Goal: Task Accomplishment & Management: Manage account settings

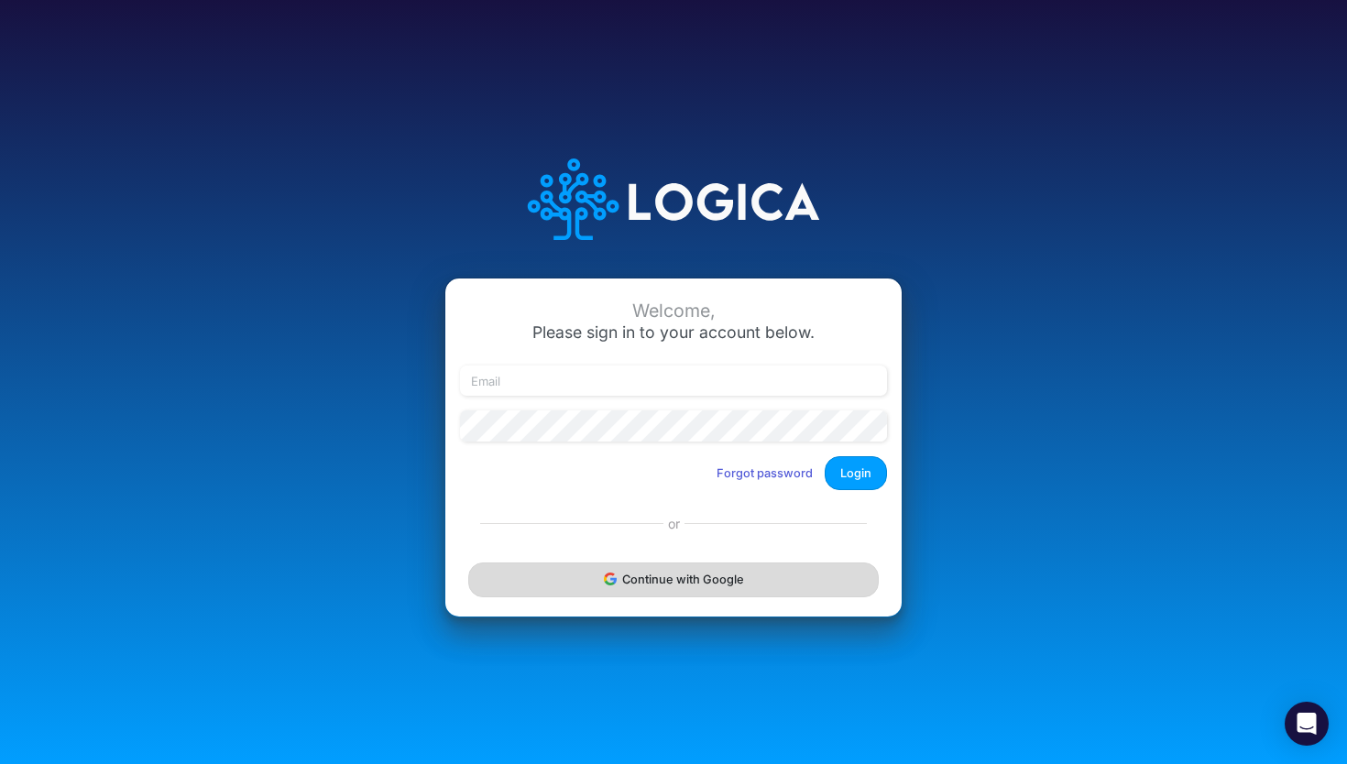
click at [635, 587] on button "Continue with Google" at bounding box center [673, 580] width 411 height 34
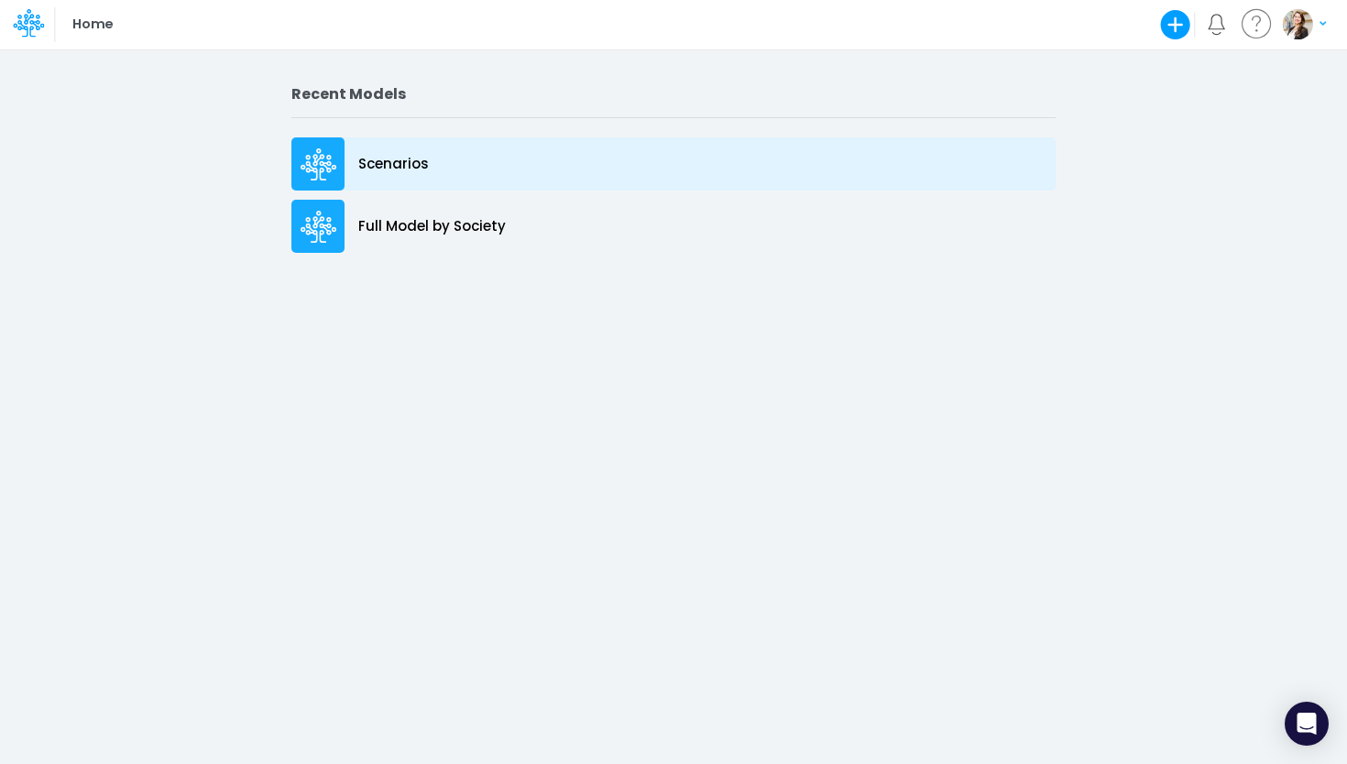
click at [400, 172] on p "Scenarios" at bounding box center [393, 164] width 71 height 21
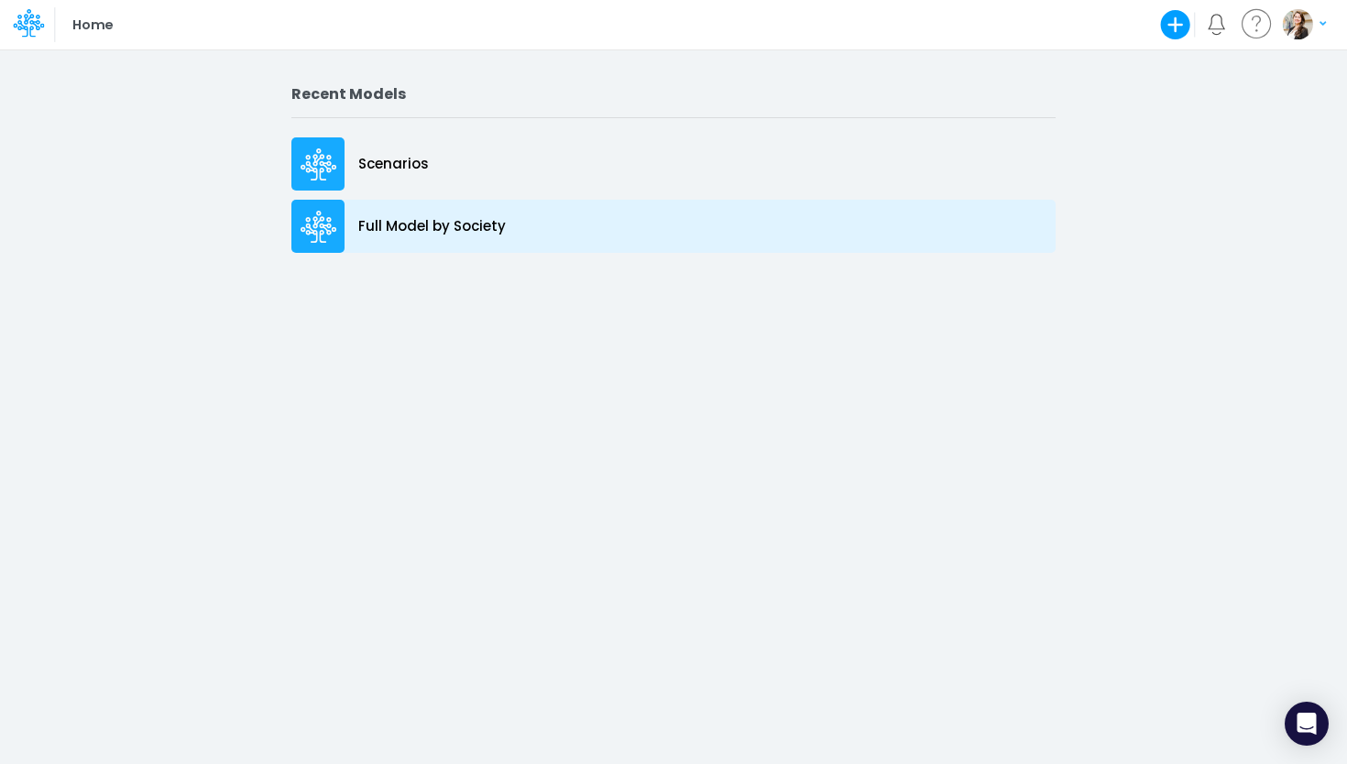
click at [498, 226] on p "Full Model by Society" at bounding box center [432, 226] width 148 height 21
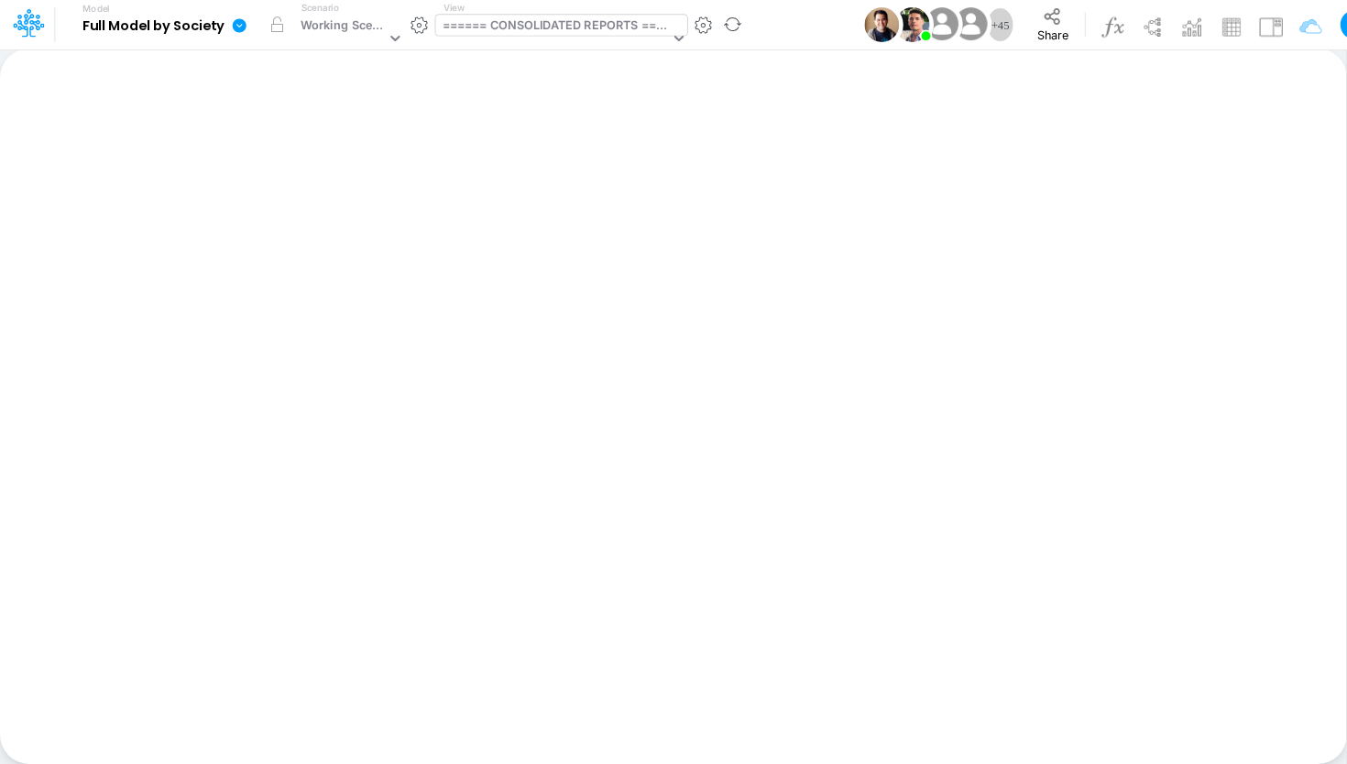
click at [508, 38] on div "====== CONSOLIDATED REPORTS ======" at bounding box center [556, 26] width 227 height 21
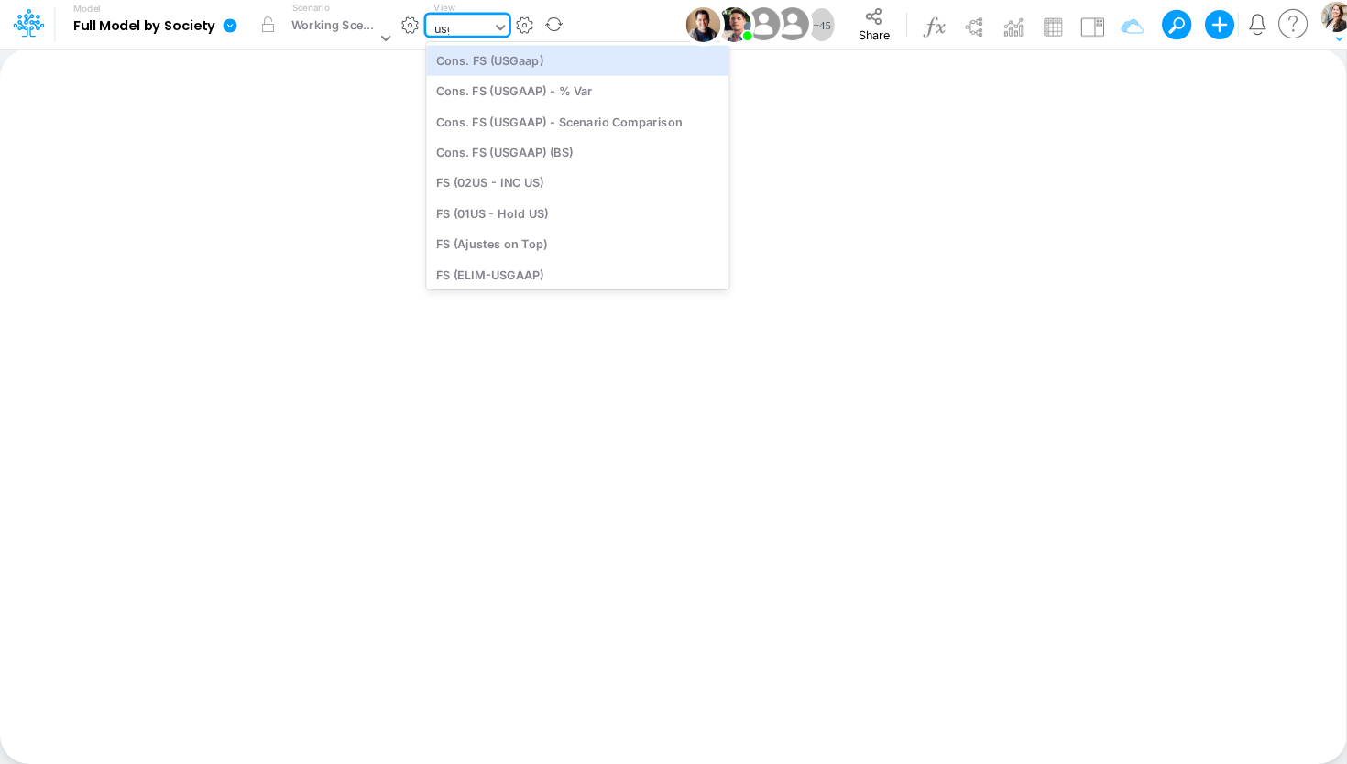
type input "usga"
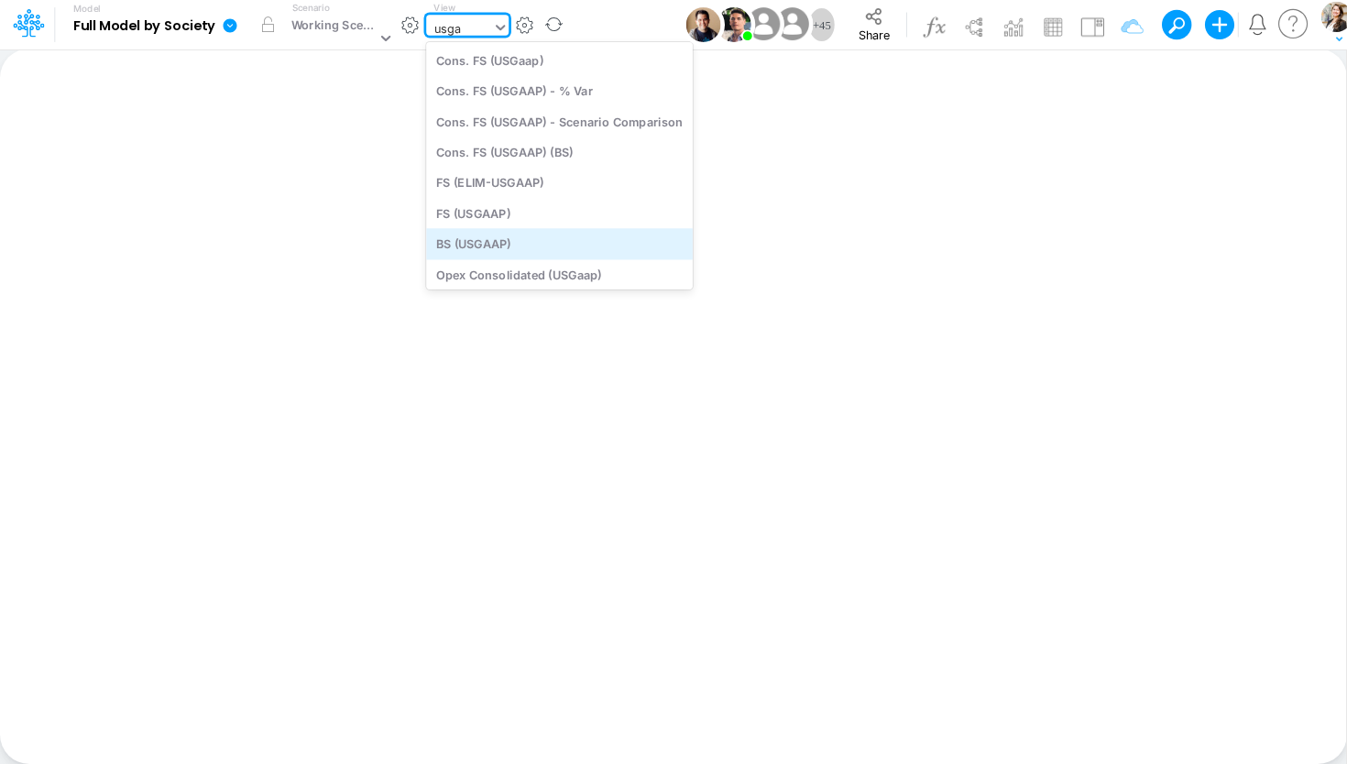
click at [484, 239] on div "BS (USGAAP)" at bounding box center [559, 244] width 267 height 30
type input "BS (USGAAP) - Detailed"
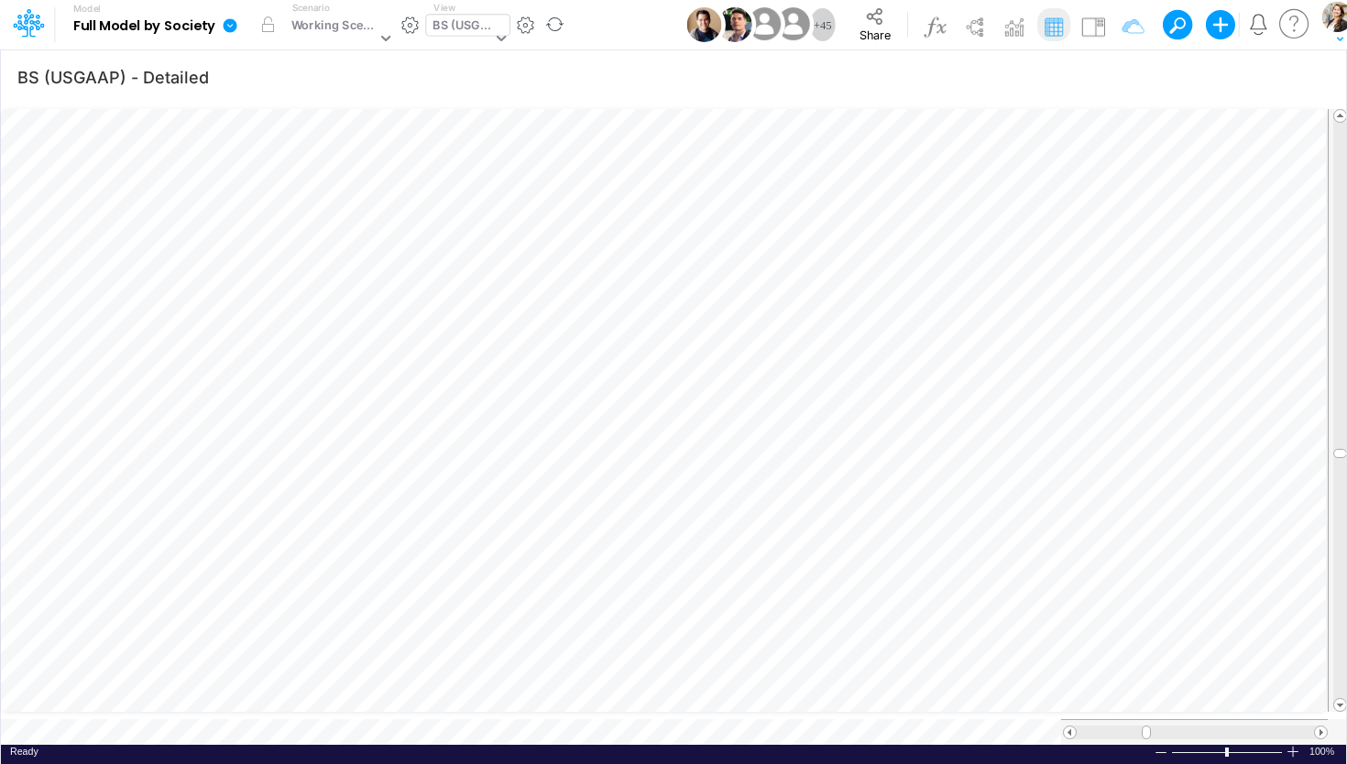
scroll to position [7, 49]
click at [1251, 74] on icon "button" at bounding box center [1243, 77] width 27 height 19
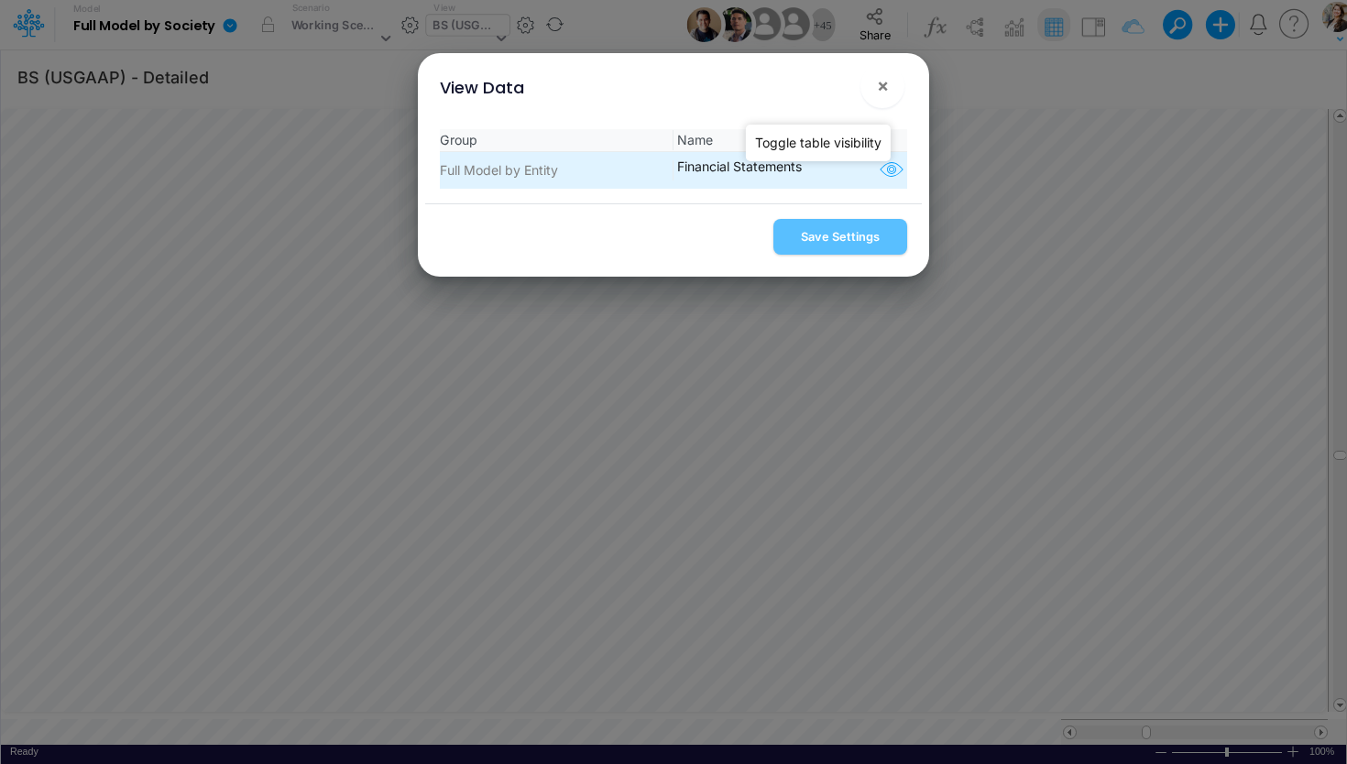
click at [879, 171] on icon "button" at bounding box center [891, 171] width 27 height 24
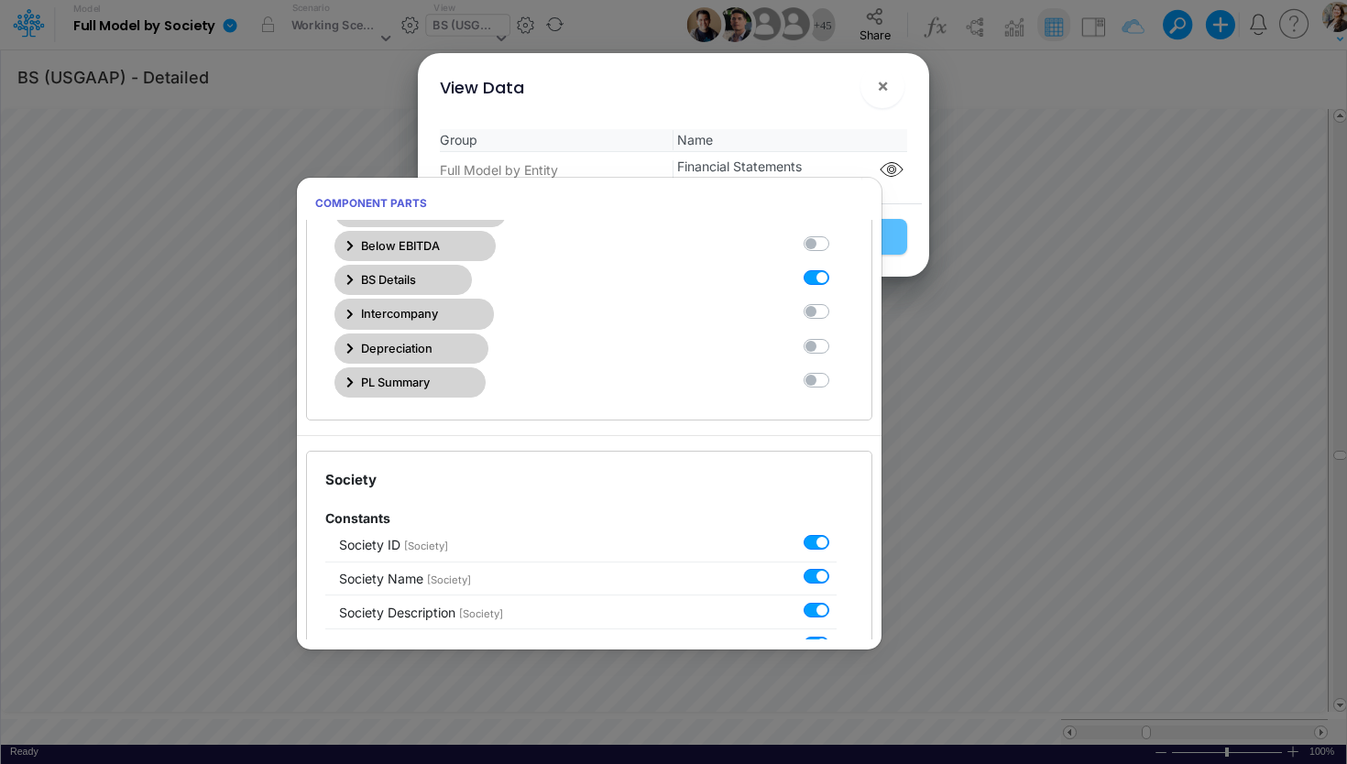
scroll to position [625, 0]
click at [393, 275] on span "BS Details" at bounding box center [388, 279] width 55 height 17
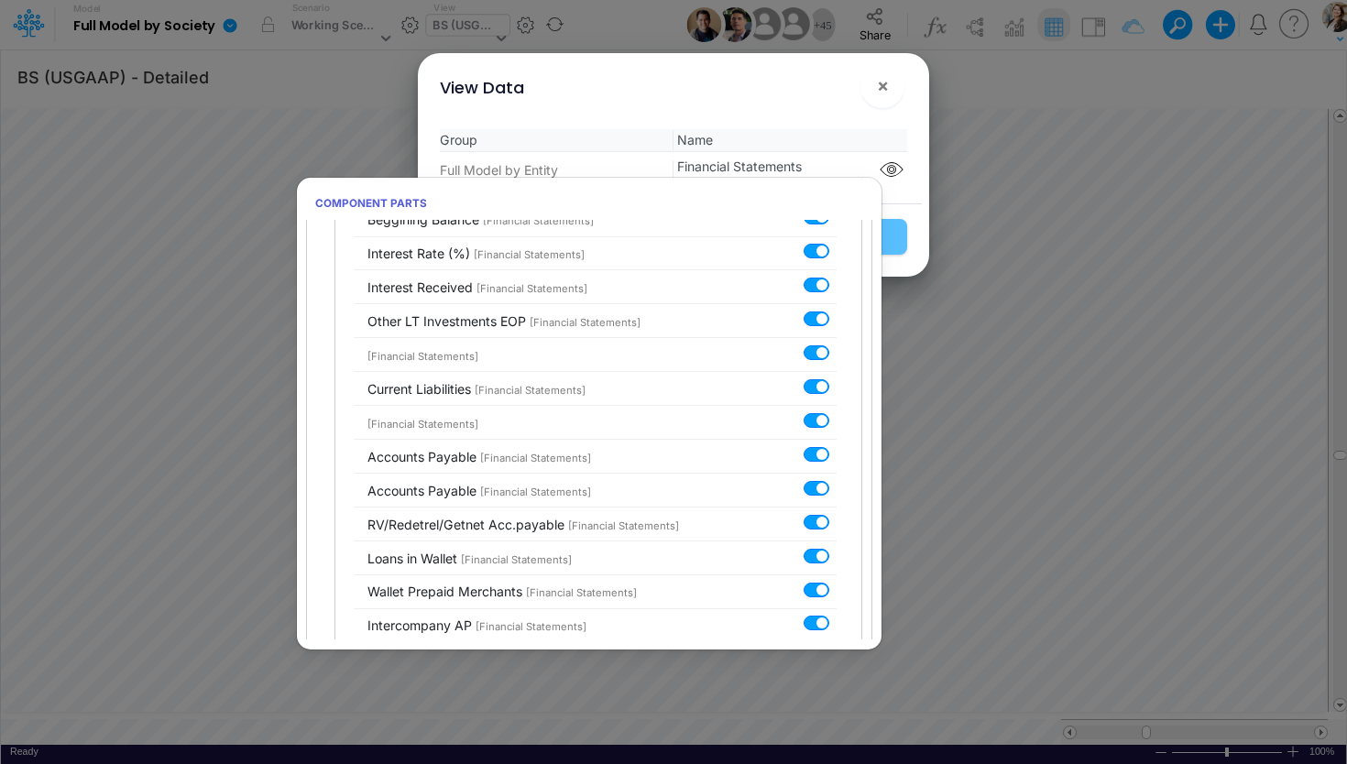
scroll to position [3961, 0]
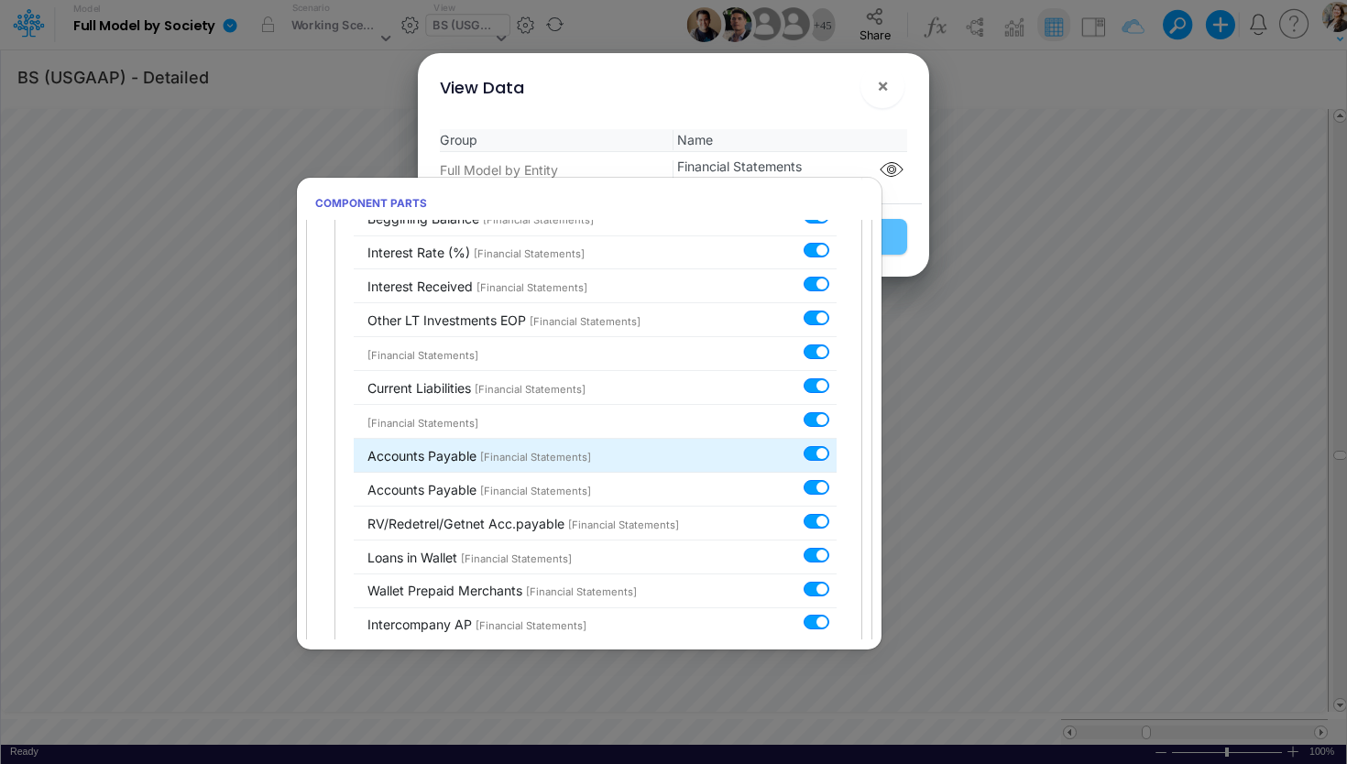
click at [837, 444] on label at bounding box center [837, 444] width 0 height 0
click at [837, 444] on input "checkbox" at bounding box center [843, 450] width 12 height 12
checkbox input "false"
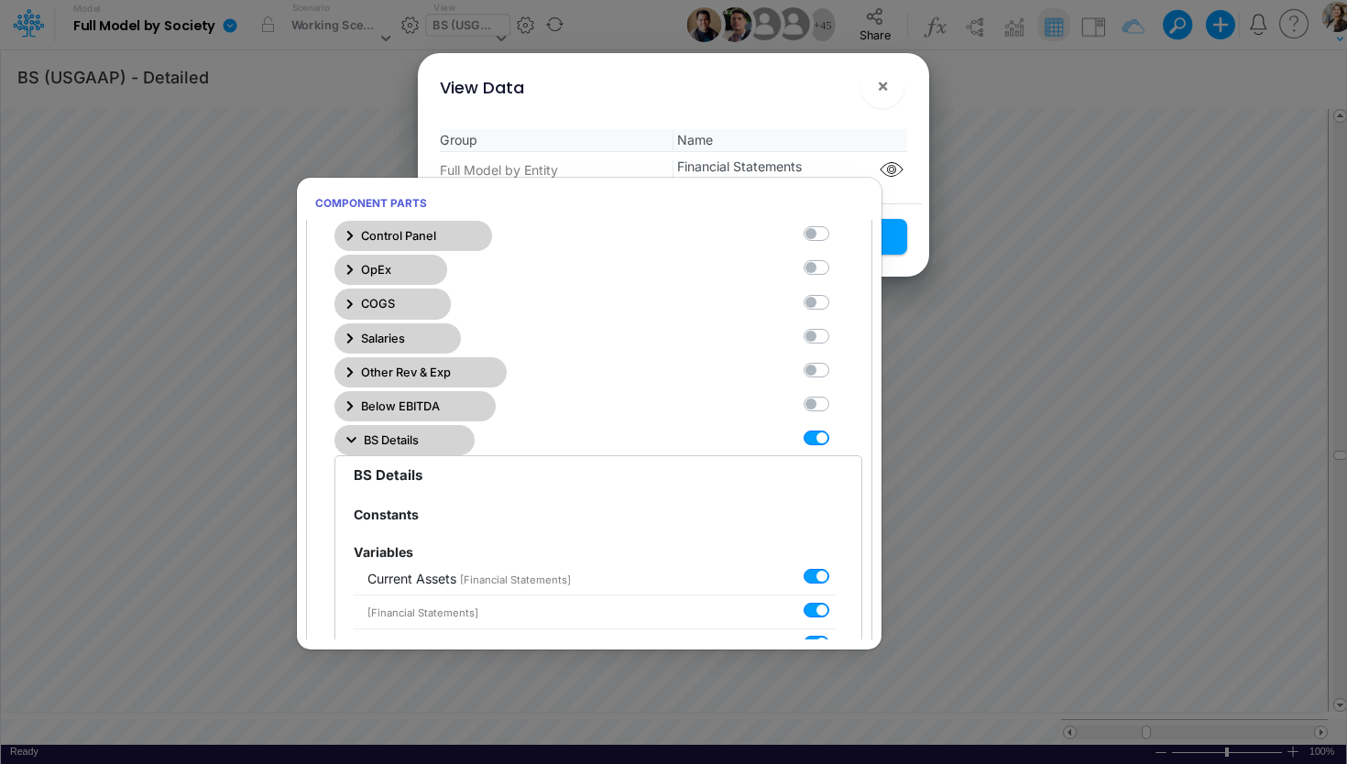
scroll to position [0, 0]
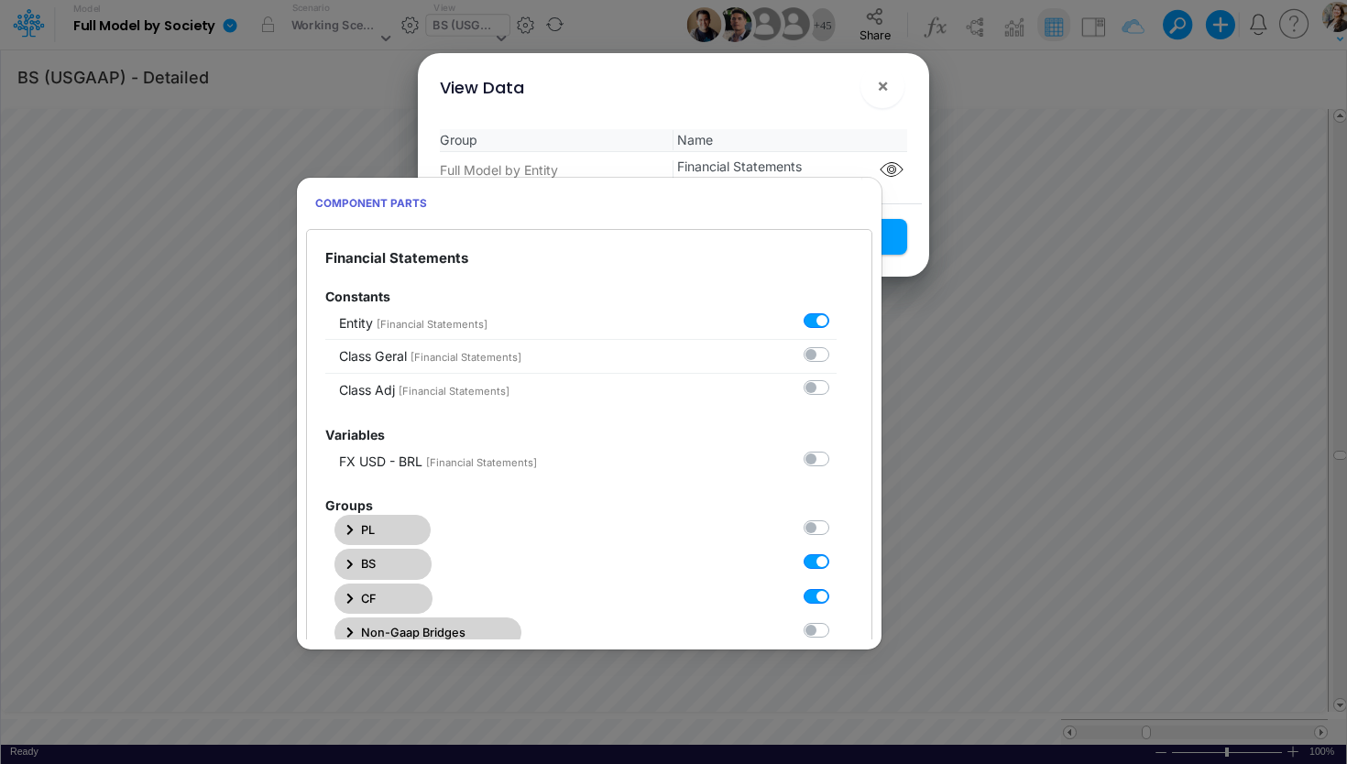
click at [813, 107] on div "View Data ×" at bounding box center [674, 83] width 498 height 61
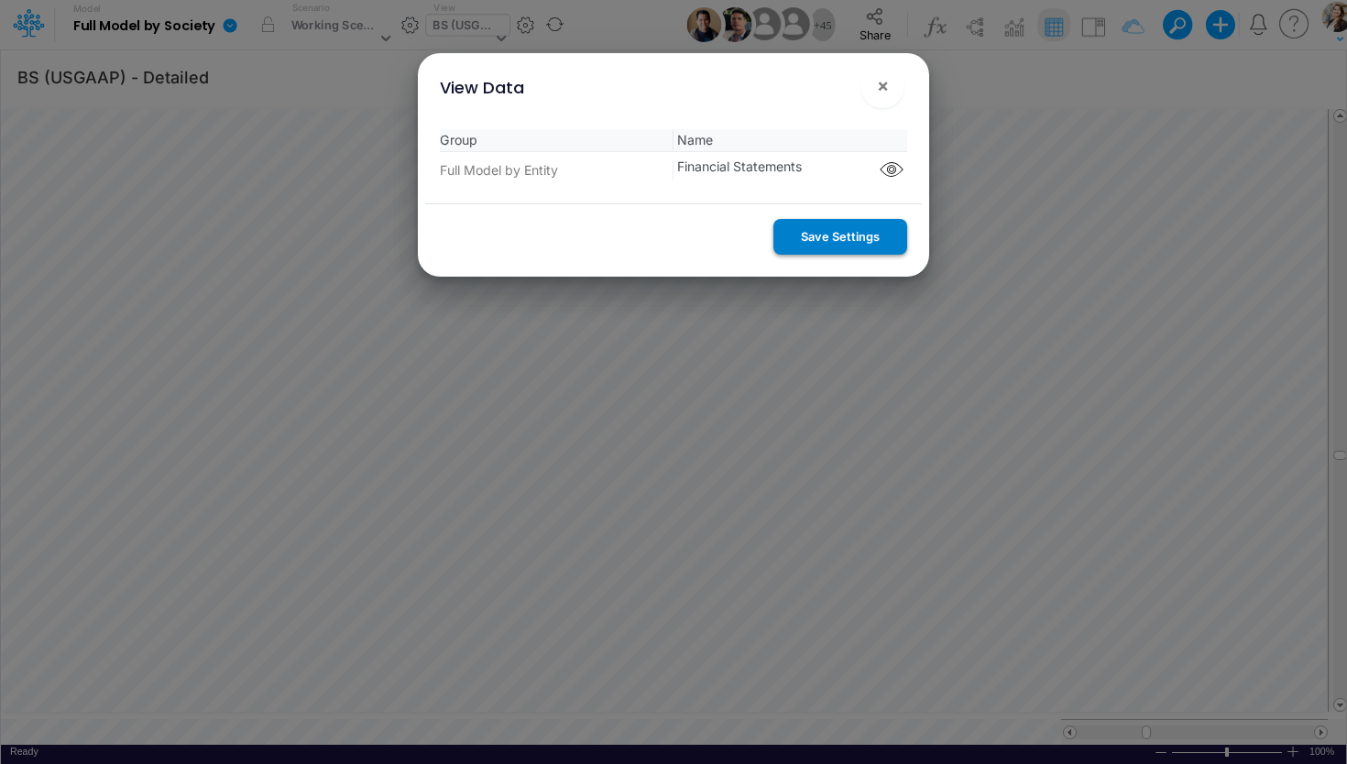
click at [831, 236] on button "Save Settings" at bounding box center [841, 237] width 134 height 36
